Goal: Find specific page/section: Find specific page/section

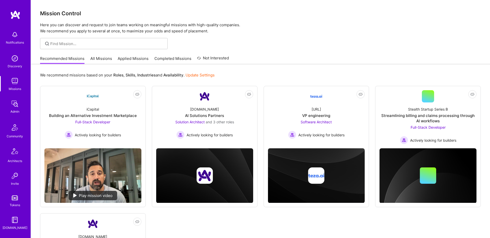
click at [102, 61] on link "All Missions" at bounding box center [101, 60] width 22 height 8
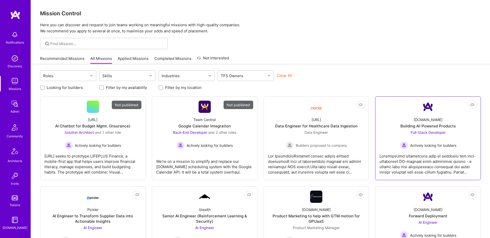
click at [408, 117] on div "A.Team Building AI-Powered Products Full-Stack Developer Actively looking for b…" at bounding box center [428, 131] width 97 height 37
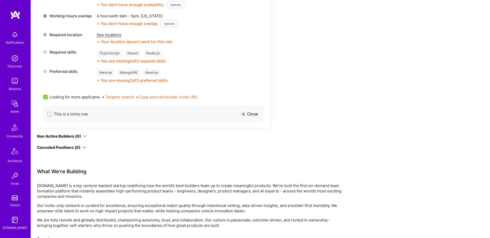
scroll to position [337, 0]
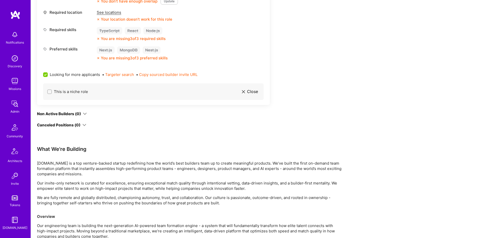
click at [86, 126] on icon at bounding box center [84, 125] width 4 height 4
click at [83, 116] on div "Non Active Builders (0)" at bounding box center [62, 113] width 50 height 5
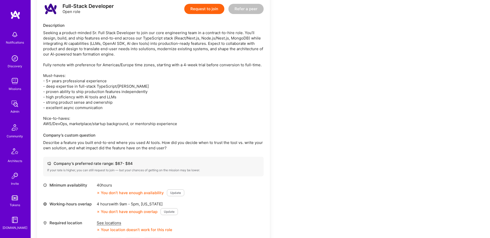
scroll to position [105, 0]
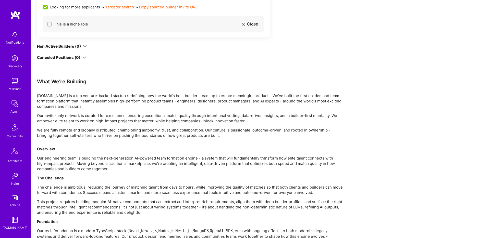
scroll to position [442, 0]
